Goal: Task Accomplishment & Management: Manage account settings

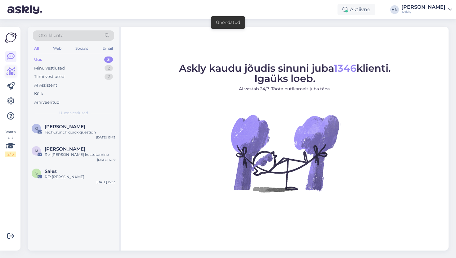
click at [11, 66] on link at bounding box center [10, 71] width 11 height 11
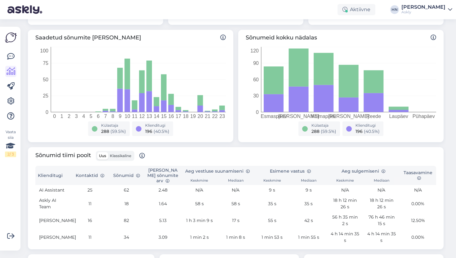
scroll to position [119, 0]
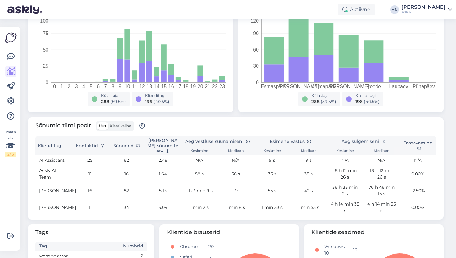
click at [128, 126] on span "Klassikaline" at bounding box center [120, 126] width 21 height 5
click at [108, 122] on input "Klassikaline" at bounding box center [108, 122] width 0 height 0
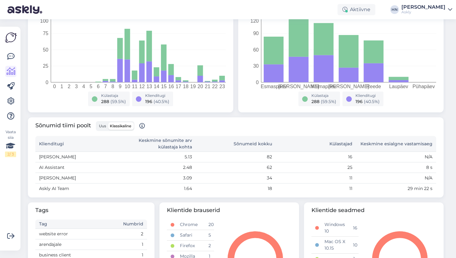
click at [102, 124] on span "Uus" at bounding box center [102, 126] width 7 height 5
click at [97, 122] on input "Uus" at bounding box center [97, 122] width 0 height 0
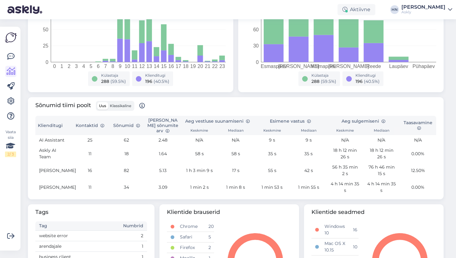
scroll to position [193, 0]
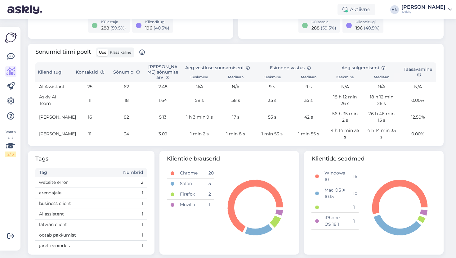
click at [99, 10] on div "Aktiivne HN Hans Niinemäe Askly" at bounding box center [228, 9] width 456 height 19
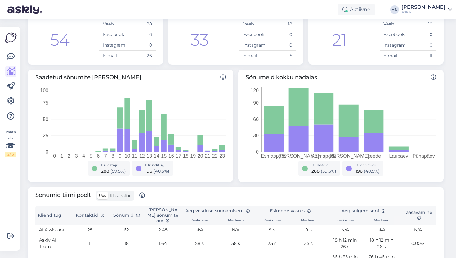
scroll to position [61, 0]
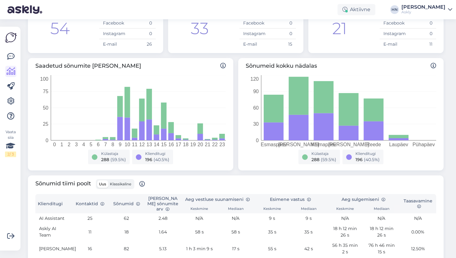
click at [26, 168] on div "Saadetud sõnumite arv tunnis 0 1 2 3 4 5 6 7 8 9 10 11 12 13 14 15 16 17 18 19 …" at bounding box center [235, 114] width 421 height 117
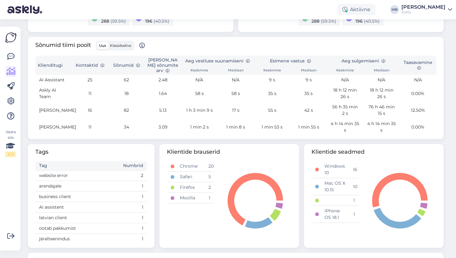
scroll to position [179, 0]
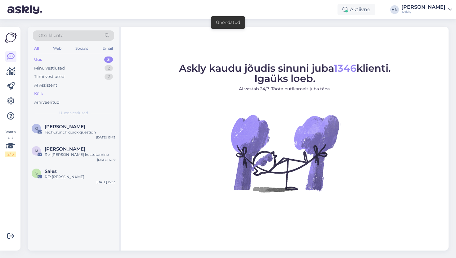
click at [50, 94] on div "Kõik" at bounding box center [73, 93] width 81 height 9
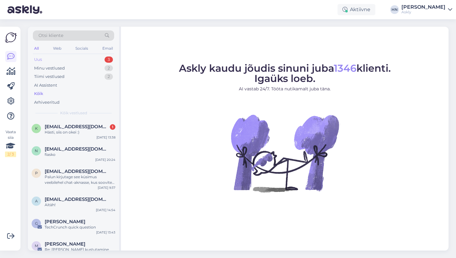
click at [75, 62] on div "Uus 3" at bounding box center [73, 59] width 81 height 9
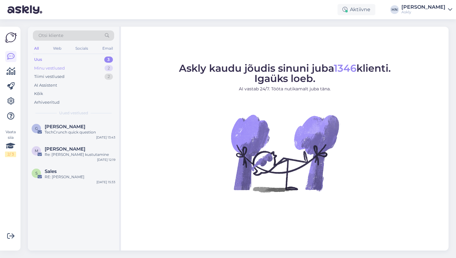
click at [69, 67] on div "Minu vestlused 2" at bounding box center [73, 68] width 81 height 9
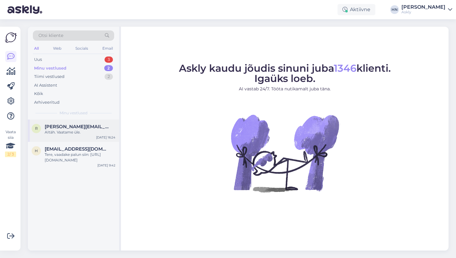
click at [66, 139] on div "r reene@tupsunupsu.ee AItäh. Vaatame üle. Sep 16 16:24" at bounding box center [73, 131] width 91 height 22
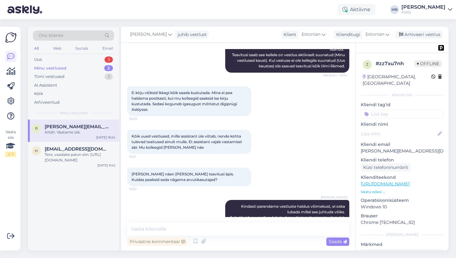
scroll to position [1963, 0]
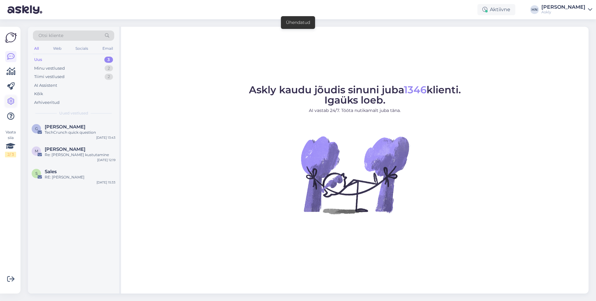
click at [7, 98] on icon at bounding box center [10, 100] width 7 height 7
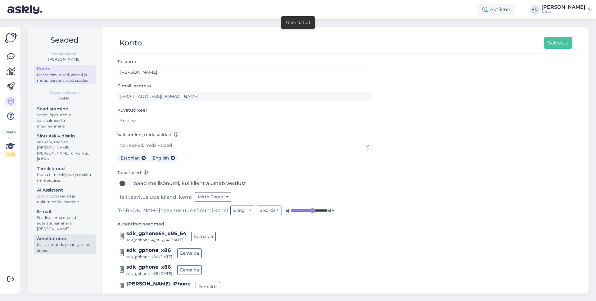
click at [58, 242] on div "Maksa, muuda plaani ja vaata arveid" at bounding box center [65, 247] width 56 height 11
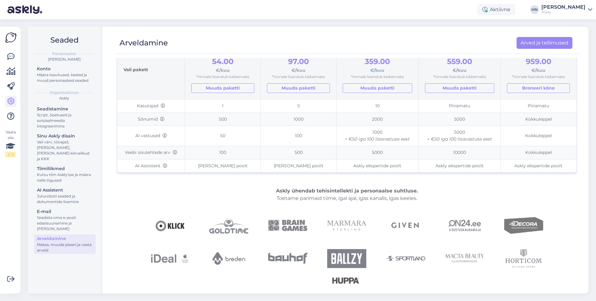
scroll to position [85, 0]
click at [163, 153] on td "Veebi sisulehtede arv" at bounding box center [151, 151] width 68 height 13
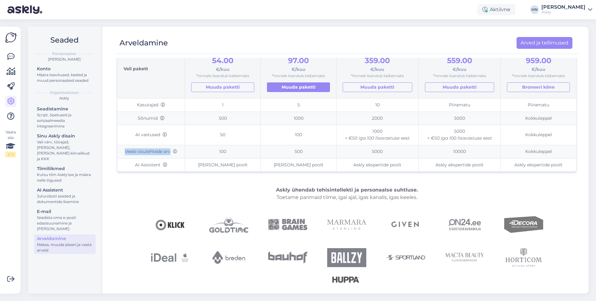
scroll to position [0, 0]
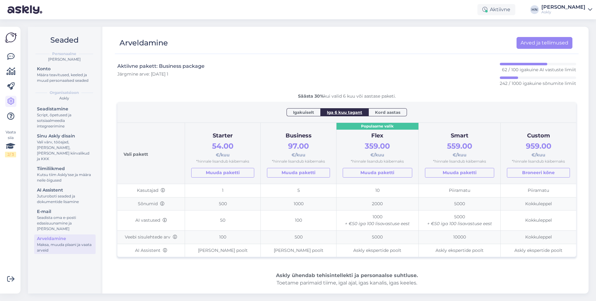
click at [61, 84] on div "Konto Määra teavitused, keeled ja muud personaalsed seaded" at bounding box center [64, 75] width 61 height 21
click at [61, 76] on div "Määra teavitused, keeled ja muud personaalsed seaded" at bounding box center [65, 77] width 56 height 11
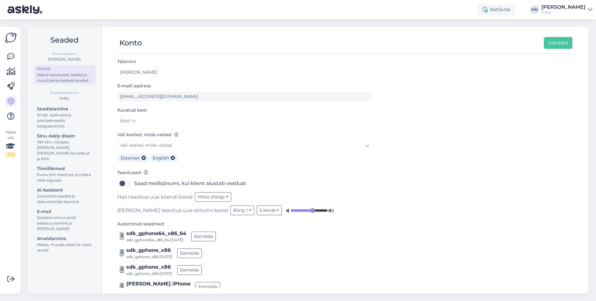
click at [138, 116] on div "Eesti" at bounding box center [127, 121] width 21 height 10
click at [138, 116] on link "Eesti" at bounding box center [127, 121] width 21 height 10
click at [134, 131] on link "English" at bounding box center [134, 134] width 34 height 10
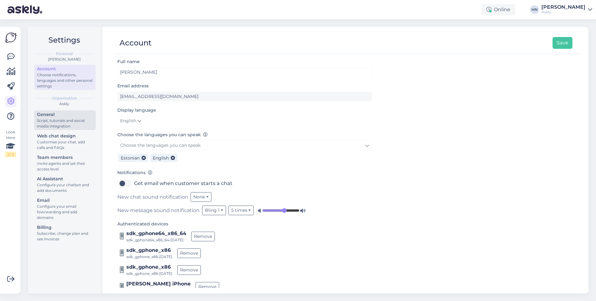
click at [53, 124] on div "Script, tutorials and social media integration" at bounding box center [65, 123] width 56 height 11
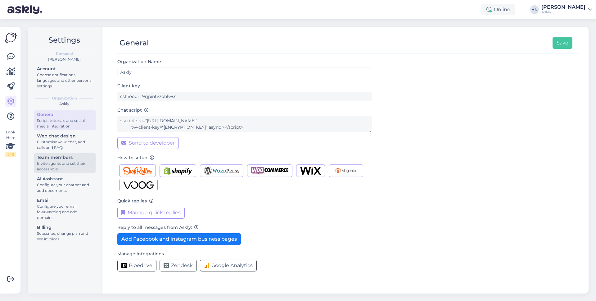
click at [58, 161] on div "Invite agents and set their access level" at bounding box center [65, 166] width 56 height 11
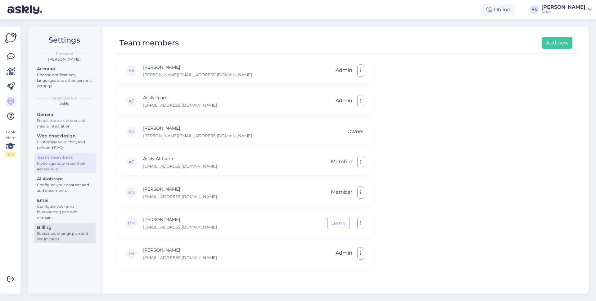
click at [68, 224] on div "Billing" at bounding box center [65, 227] width 56 height 7
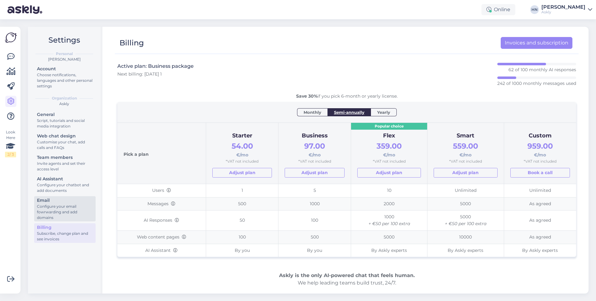
click at [69, 211] on div "Configure your email fowrwarding and add domains" at bounding box center [65, 211] width 56 height 17
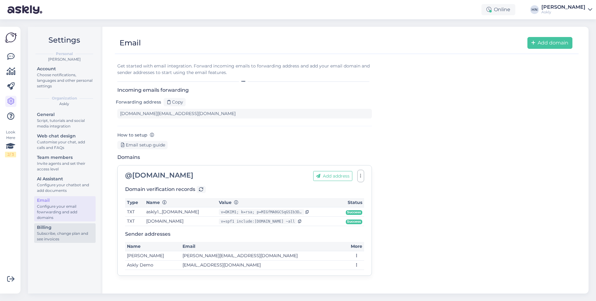
click at [67, 225] on div "Billing" at bounding box center [65, 227] width 56 height 7
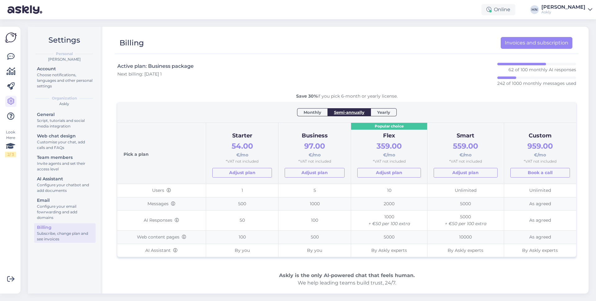
click at [147, 231] on td "Web content pages" at bounding box center [161, 236] width 88 height 13
click at [147, 239] on td "Web content pages" at bounding box center [161, 236] width 88 height 13
copy td "Web content pages"
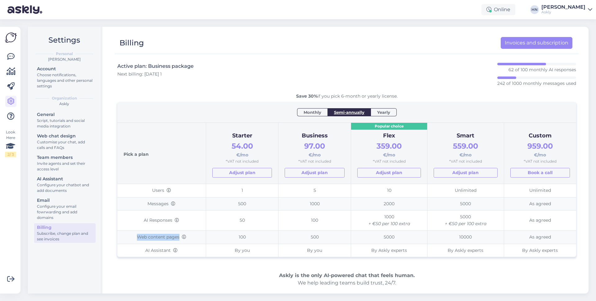
click at [151, 236] on td "Web content pages" at bounding box center [161, 236] width 88 height 13
click at [86, 72] on div "Choose notifications, languages and other personal settings" at bounding box center [65, 80] width 56 height 17
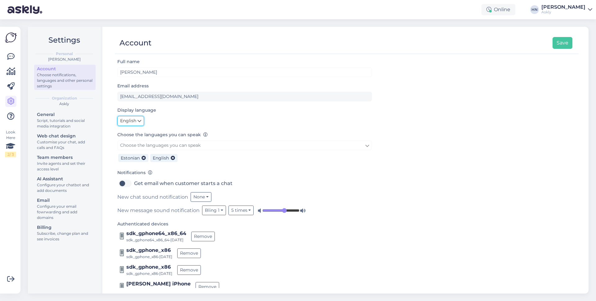
click at [135, 122] on span "English" at bounding box center [128, 120] width 16 height 7
click at [136, 135] on link "Eesti" at bounding box center [131, 134] width 29 height 10
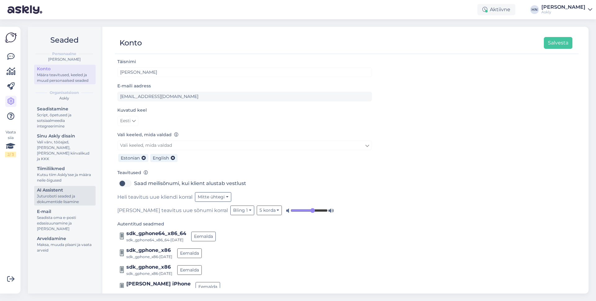
click at [73, 193] on div "Juturoboti seaded ja dokumentide lisamine" at bounding box center [65, 198] width 56 height 11
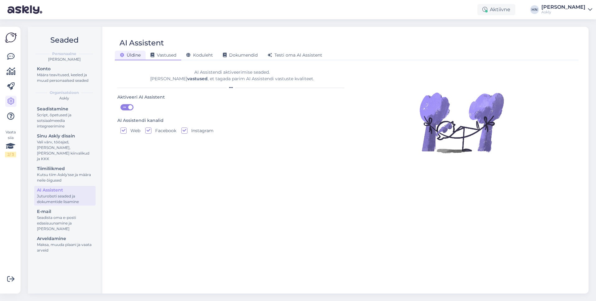
click at [171, 59] on div "Vastused" at bounding box center [164, 56] width 36 height 10
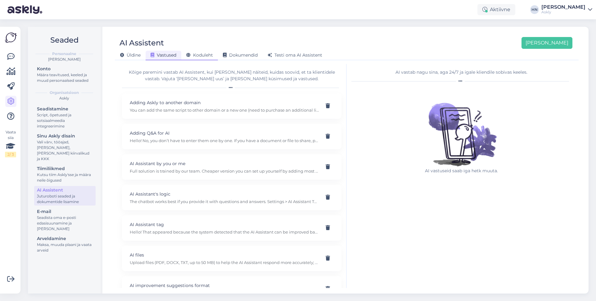
click at [200, 53] on span "Koduleht" at bounding box center [199, 55] width 27 height 6
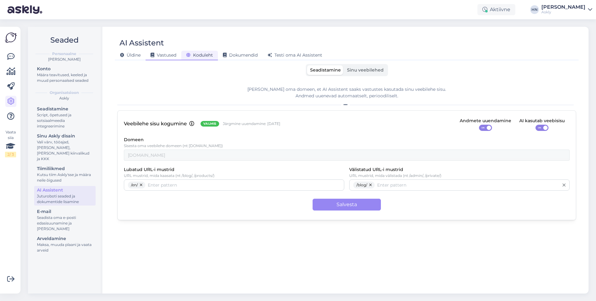
click at [156, 54] on span "Vastused" at bounding box center [164, 55] width 26 height 6
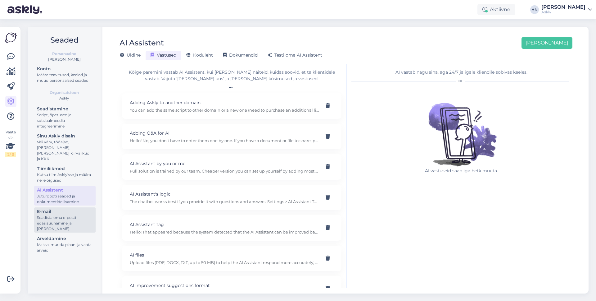
click at [62, 225] on div "Seadista oma e-posti edasisuunamine ja [PERSON_NAME]" at bounding box center [65, 223] width 56 height 17
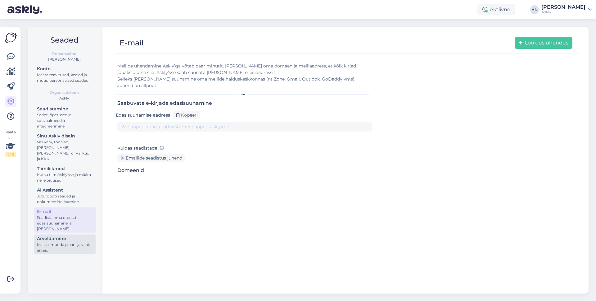
type input "[DOMAIN_NAME][EMAIL_ADDRESS][DOMAIN_NAME]"
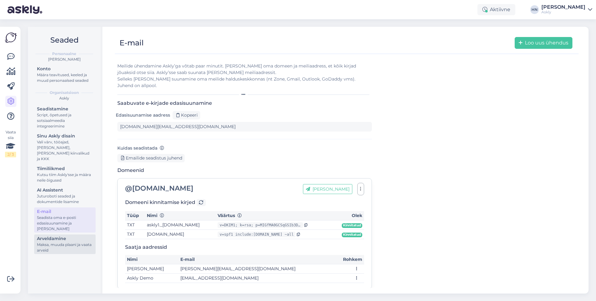
click at [60, 242] on div "Maksa, muuda plaani ja vaata arveid" at bounding box center [65, 247] width 56 height 11
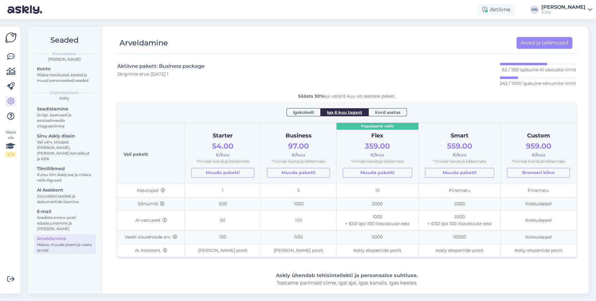
click at [149, 237] on td "Veebi sisulehtede arv" at bounding box center [151, 236] width 68 height 13
copy td "Veebi sisulehtede arv"
